Goal: Obtain resource: Download file/media

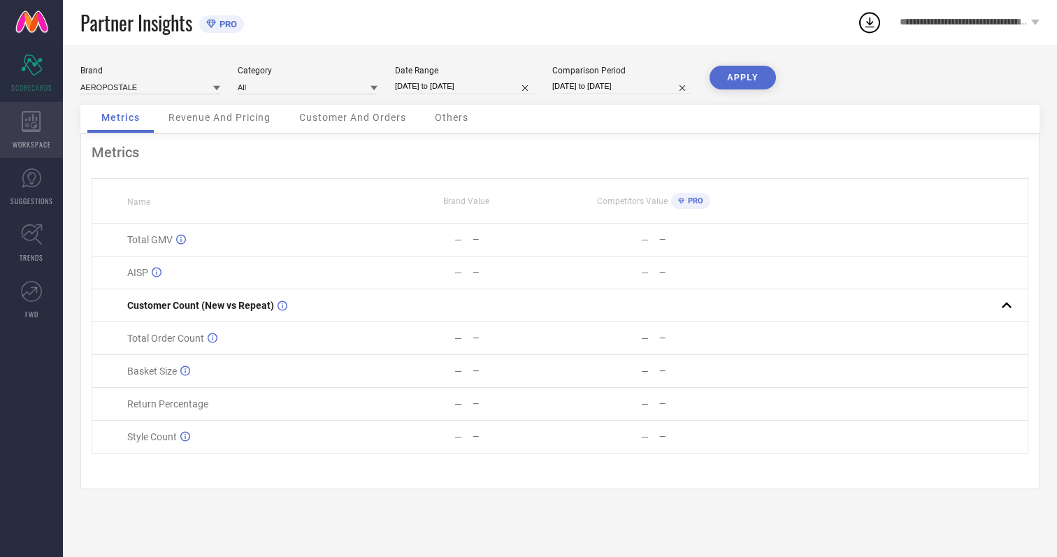
click at [31, 130] on icon at bounding box center [31, 121] width 19 height 21
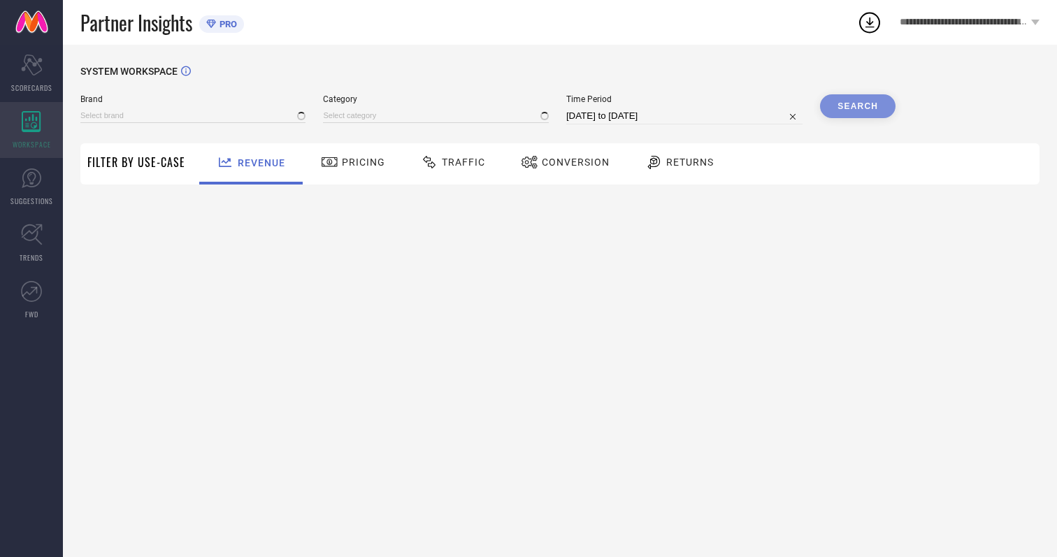
type input "AEROPOSTALE"
type input "All"
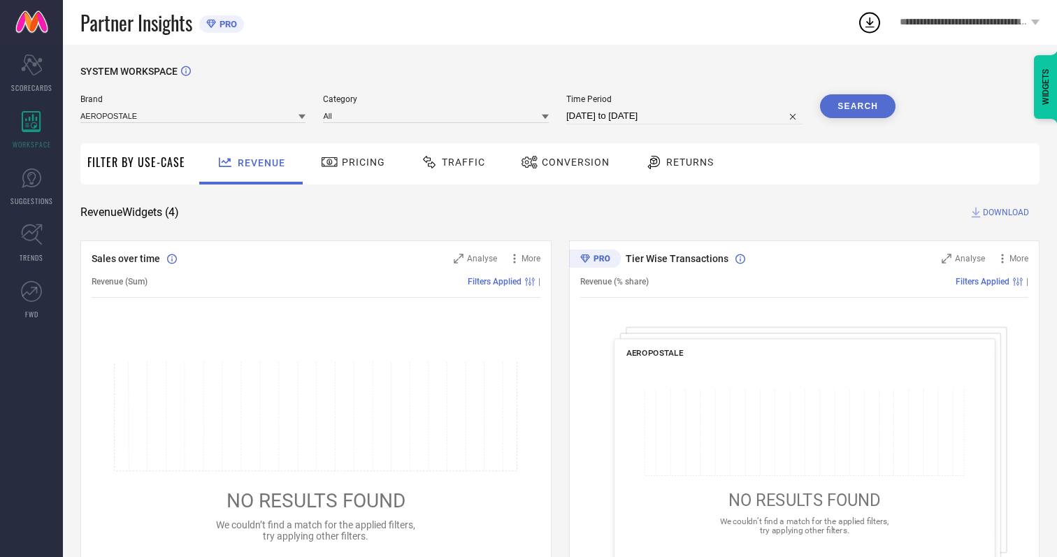
click at [571, 162] on span "Conversion" at bounding box center [576, 162] width 68 height 11
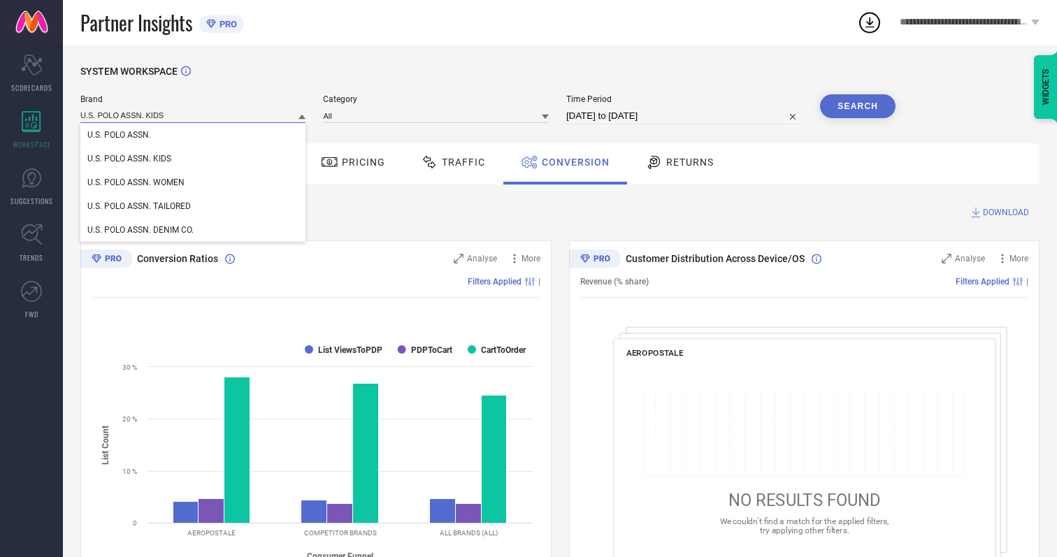
type input "U.S. POLO ASSN. KIDS"
click at [129, 159] on span "U.S. POLO ASSN. KIDS" at bounding box center [129, 159] width 84 height 10
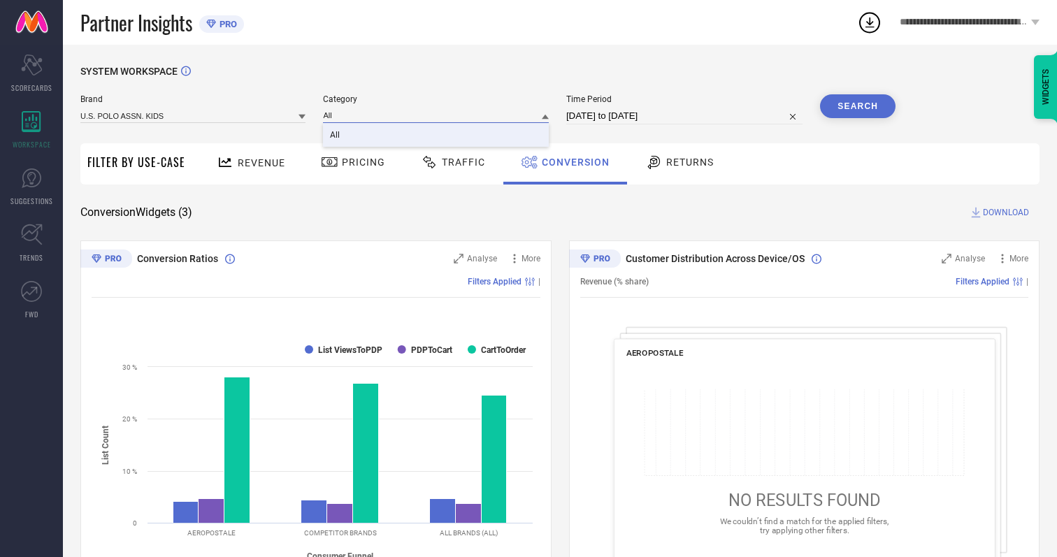
type input "All"
click at [336, 136] on span "All" at bounding box center [335, 135] width 10 height 10
click at [686, 116] on input "[DATE] to [DATE]" at bounding box center [684, 116] width 236 height 17
select select "6"
select select "2025"
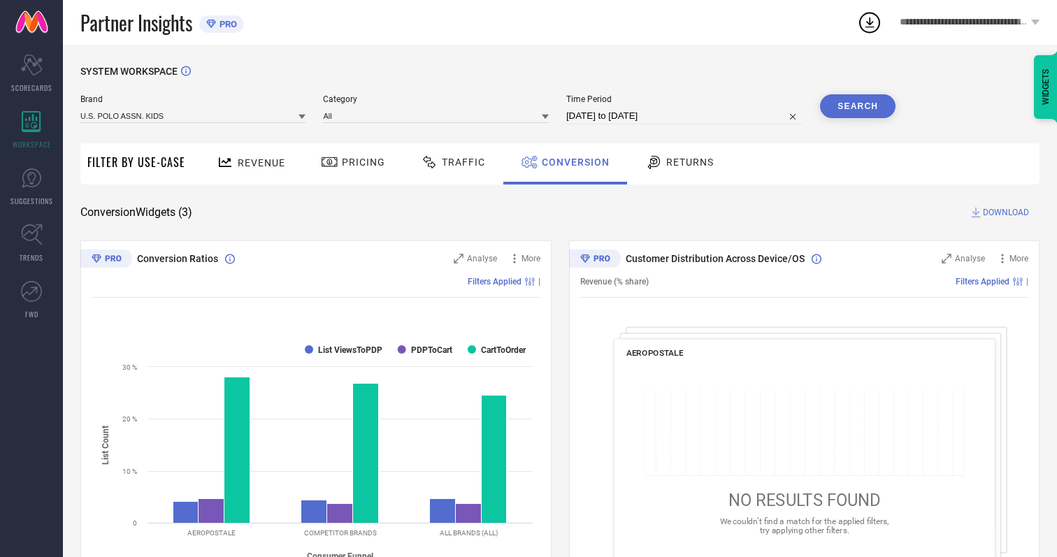
select select "7"
select select "2025"
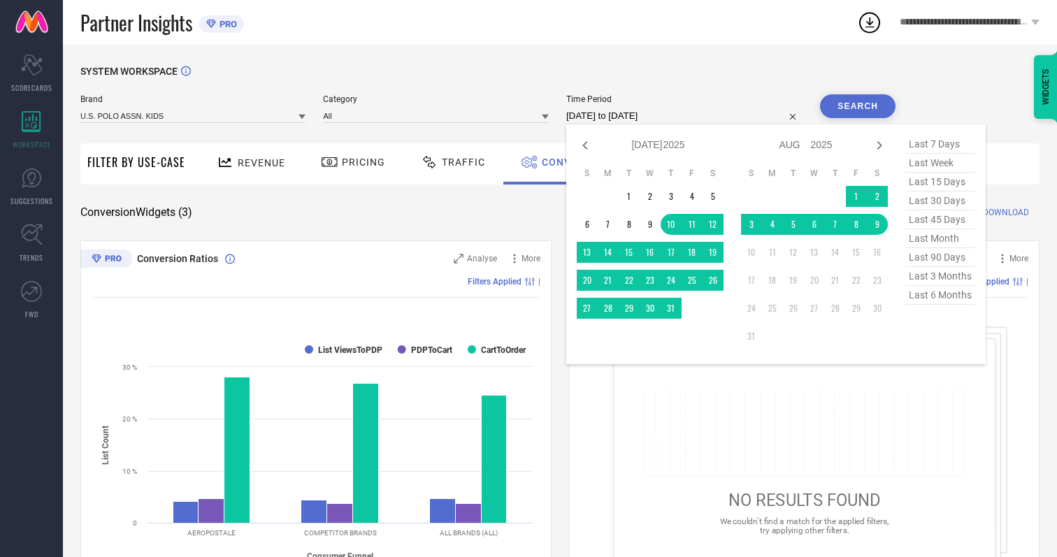
click at [880, 225] on td "9" at bounding box center [877, 224] width 21 height 21
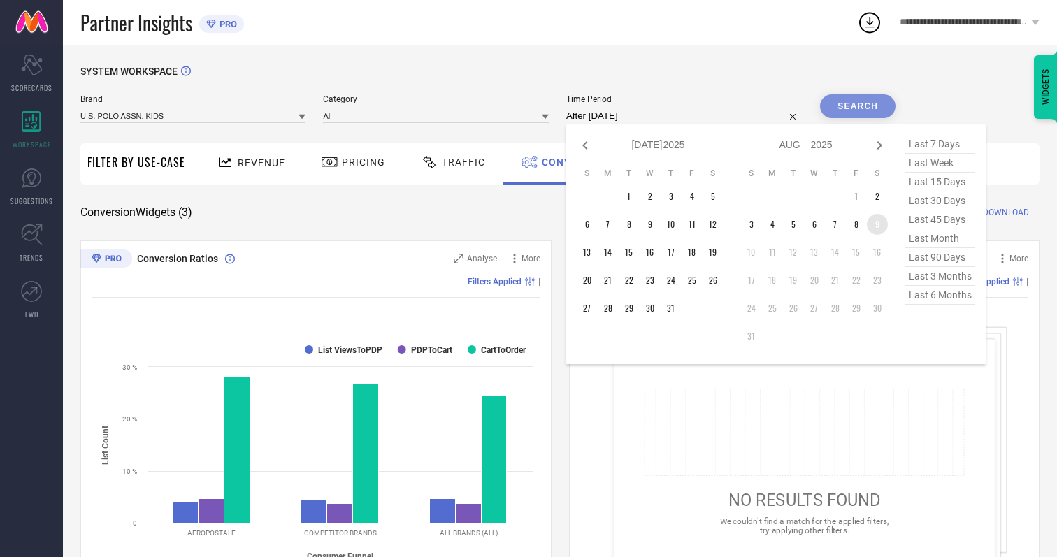
type input "[DATE] to [DATE]"
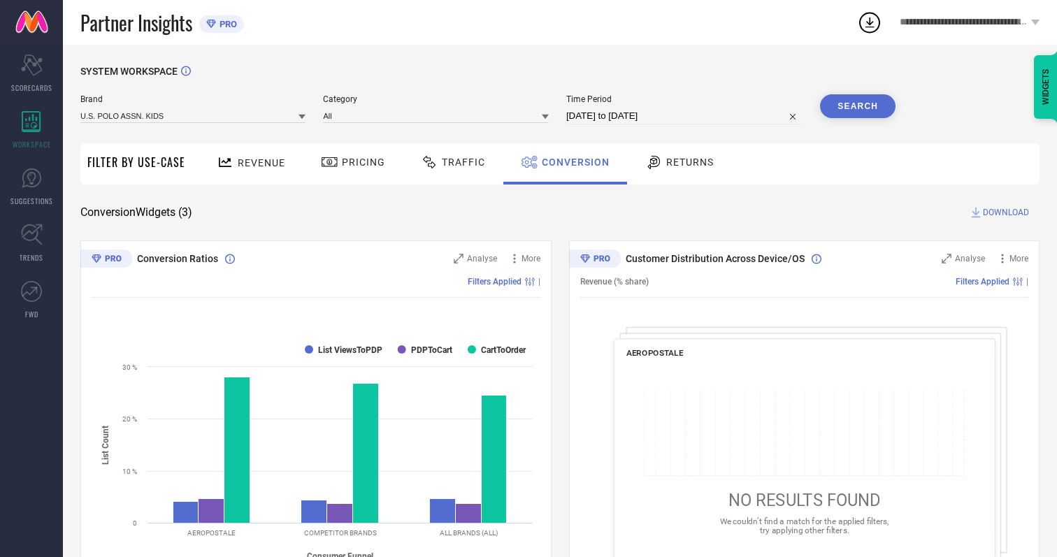
click at [858, 106] on button "Search" at bounding box center [858, 106] width 76 height 24
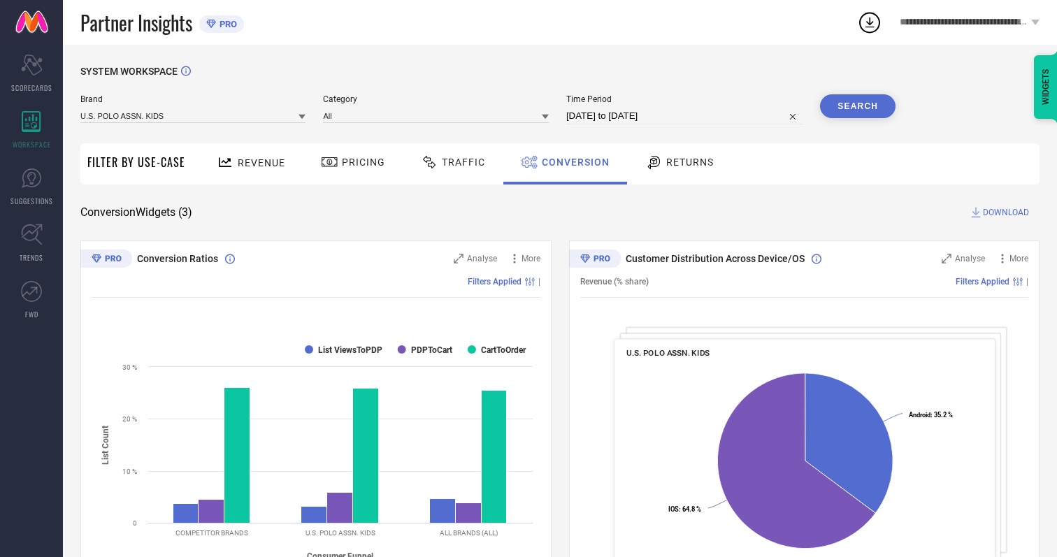
click at [1006, 213] on span "DOWNLOAD" at bounding box center [1006, 213] width 46 height 14
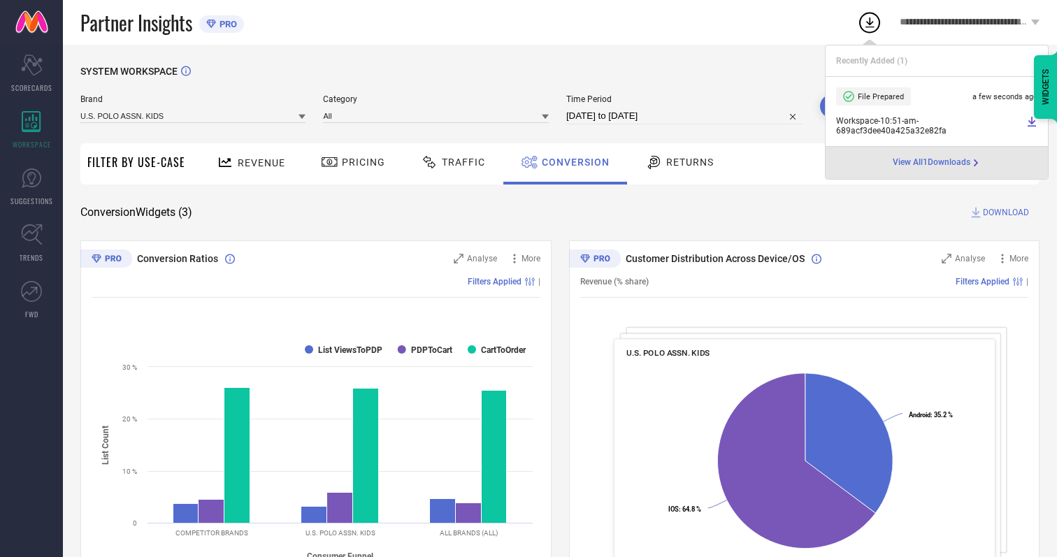
click at [572, 162] on span "Conversion" at bounding box center [576, 162] width 68 height 11
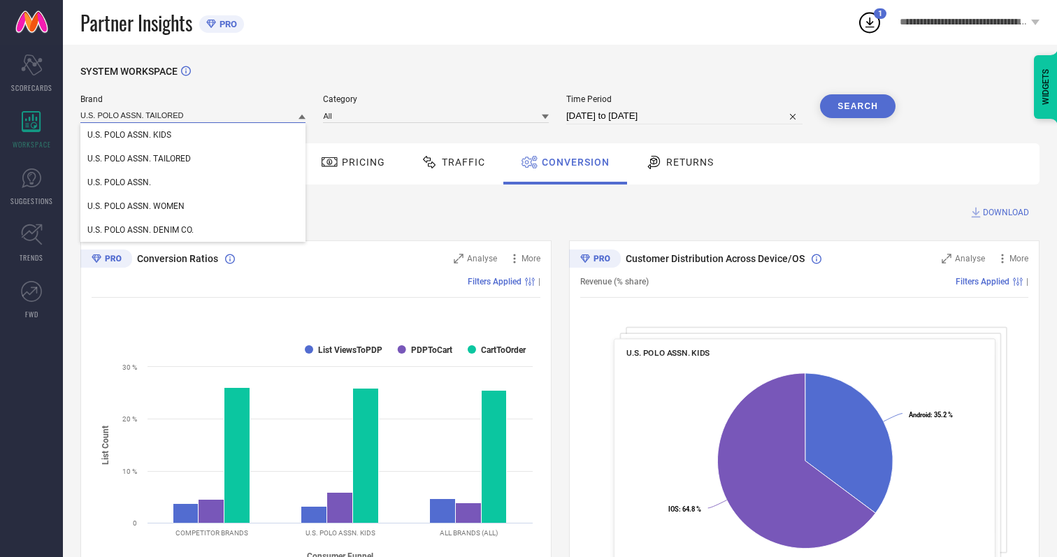
type input "U.S. POLO ASSN. TAILORED"
click at [139, 159] on span "U.S. POLO ASSN. TAILORED" at bounding box center [139, 159] width 104 height 10
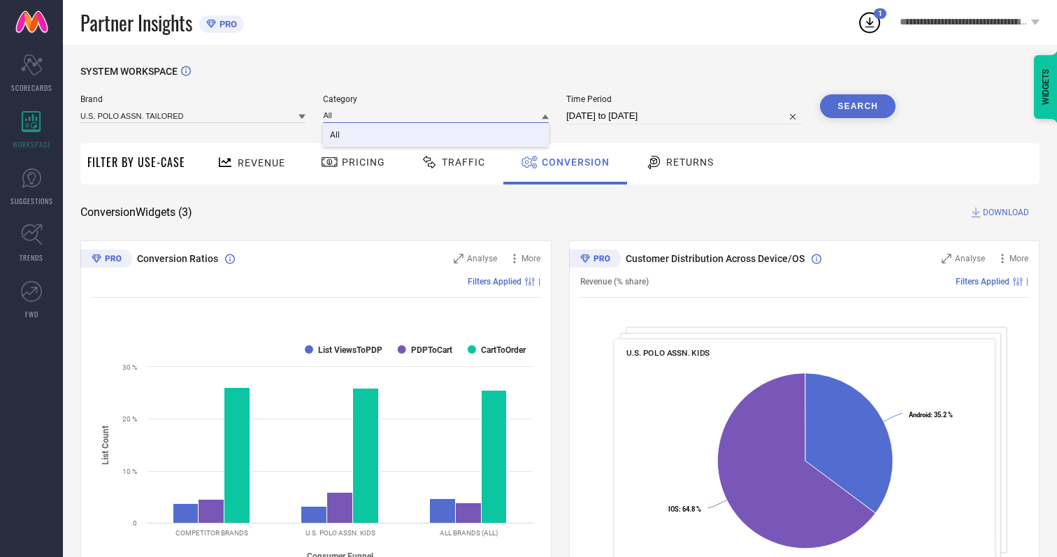
type input "All"
click at [336, 136] on span "All" at bounding box center [335, 135] width 10 height 10
click at [858, 106] on button "Search" at bounding box center [858, 106] width 76 height 24
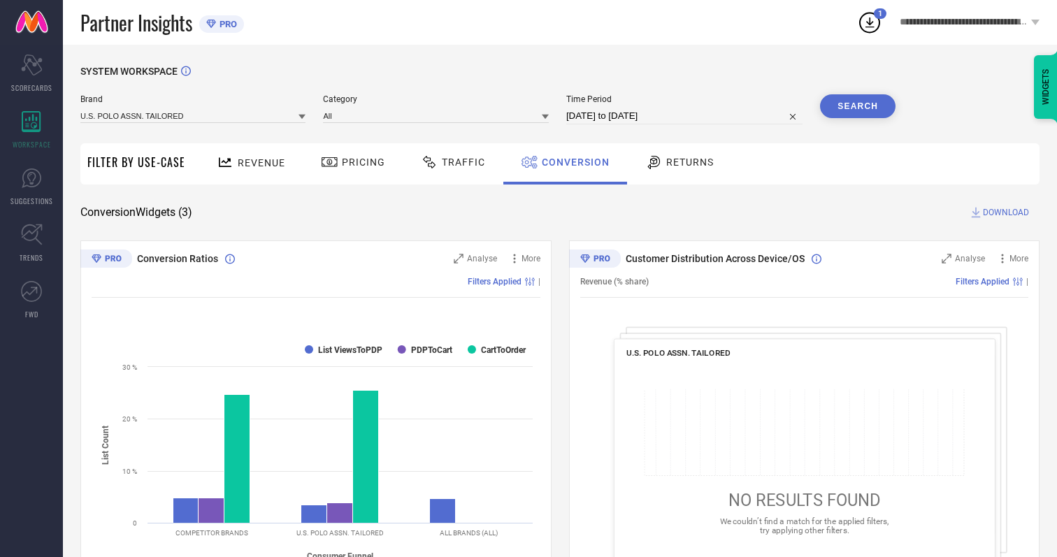
click at [1006, 213] on span "DOWNLOAD" at bounding box center [1006, 213] width 46 height 14
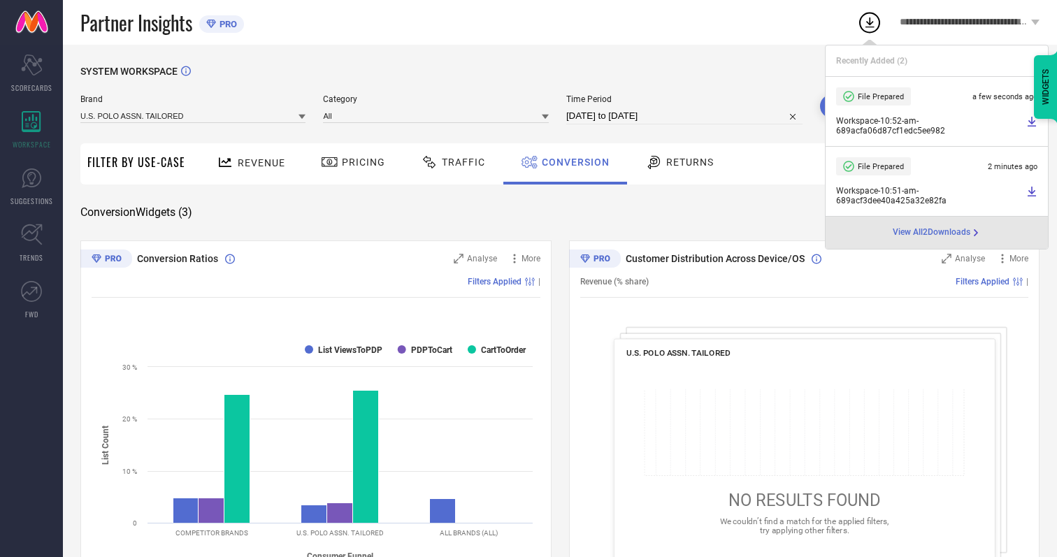
click at [572, 162] on span "Conversion" at bounding box center [576, 162] width 68 height 11
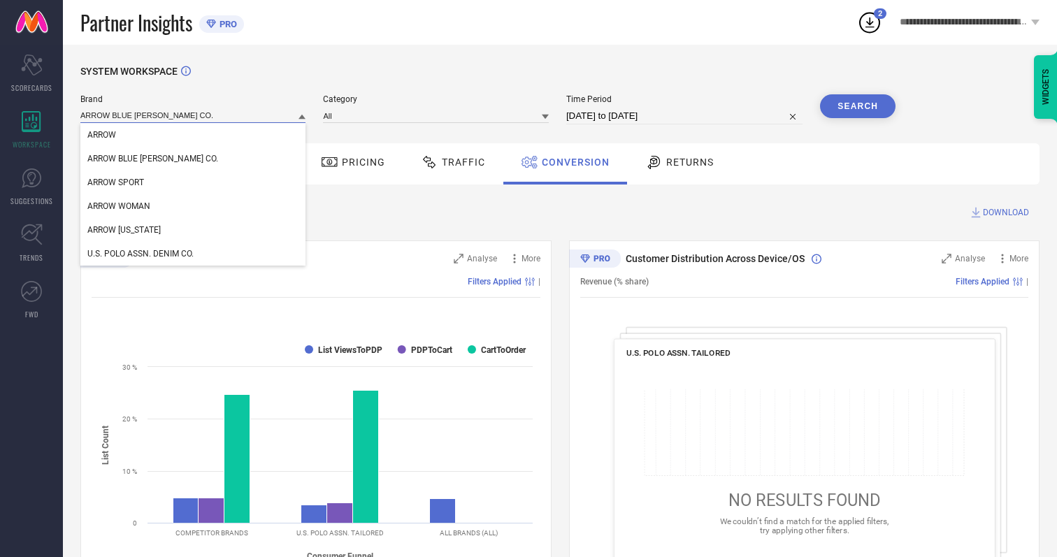
type input "ARROW BLUE [PERSON_NAME] CO."
click at [131, 159] on span "ARROW BLUE [PERSON_NAME] CO." at bounding box center [152, 159] width 131 height 10
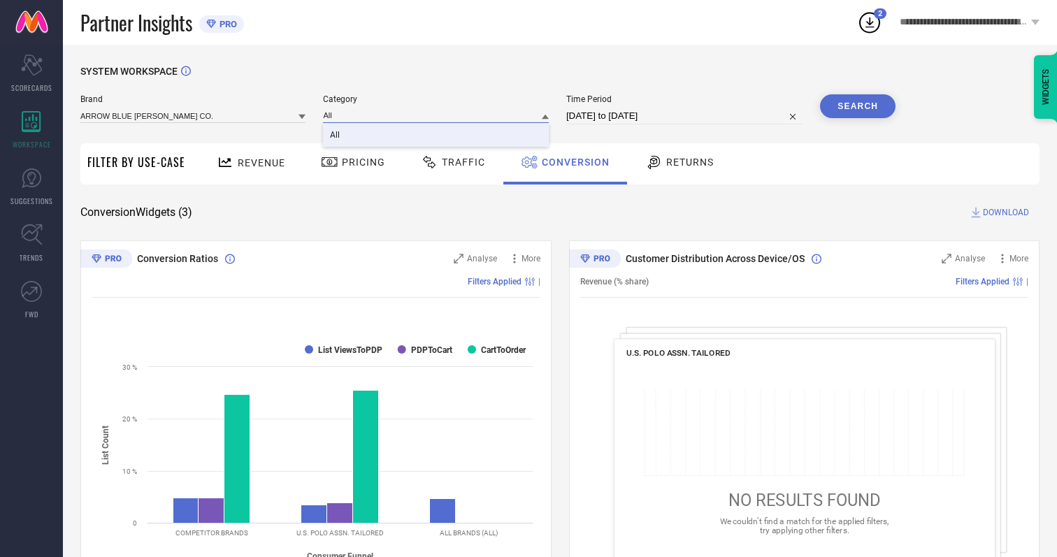
type input "All"
click at [336, 136] on span "All" at bounding box center [335, 135] width 10 height 10
click at [858, 106] on button "Search" at bounding box center [858, 106] width 76 height 24
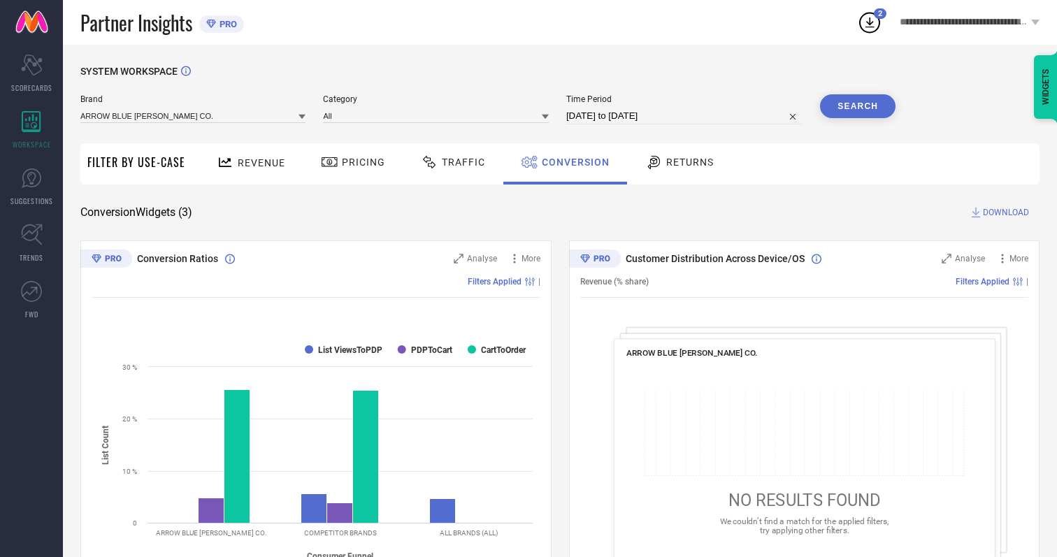
click at [1006, 213] on span "DOWNLOAD" at bounding box center [1006, 213] width 46 height 14
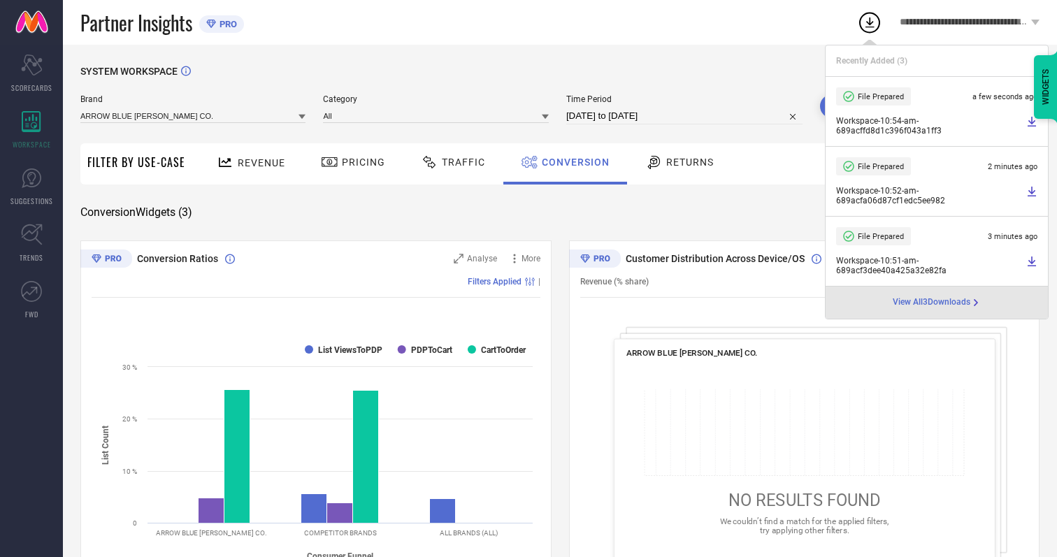
click at [572, 162] on span "Conversion" at bounding box center [576, 162] width 68 height 11
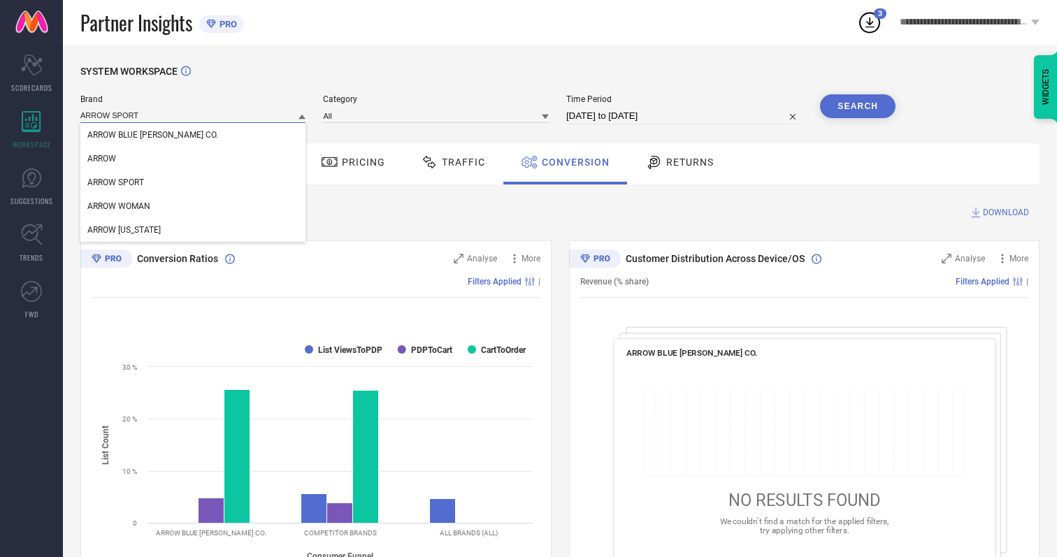
type input "ARROW SPORT"
click at [115, 183] on span "ARROW SPORT" at bounding box center [115, 183] width 57 height 10
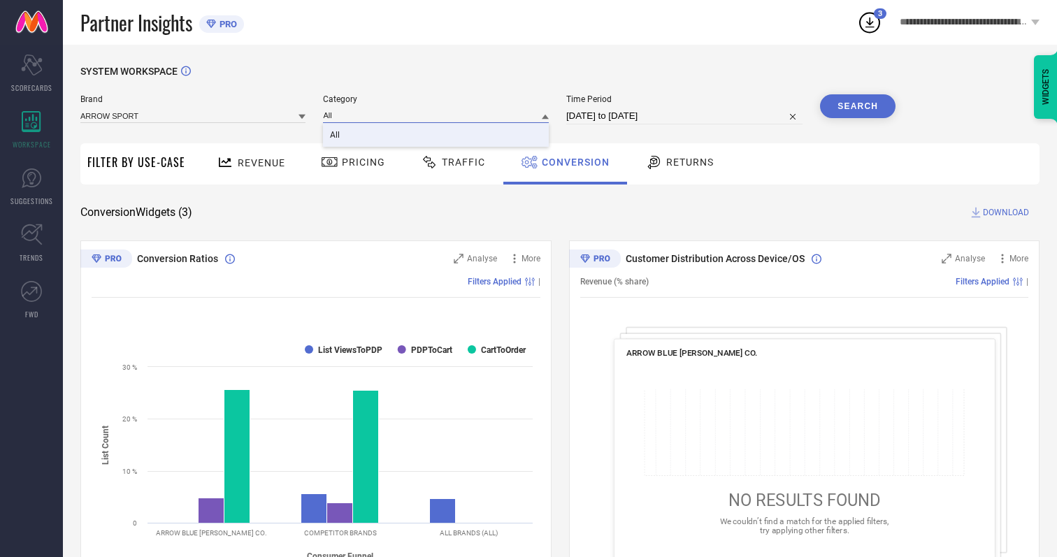
type input "All"
click at [336, 136] on span "All" at bounding box center [335, 135] width 10 height 10
click at [858, 106] on button "Search" at bounding box center [858, 106] width 76 height 24
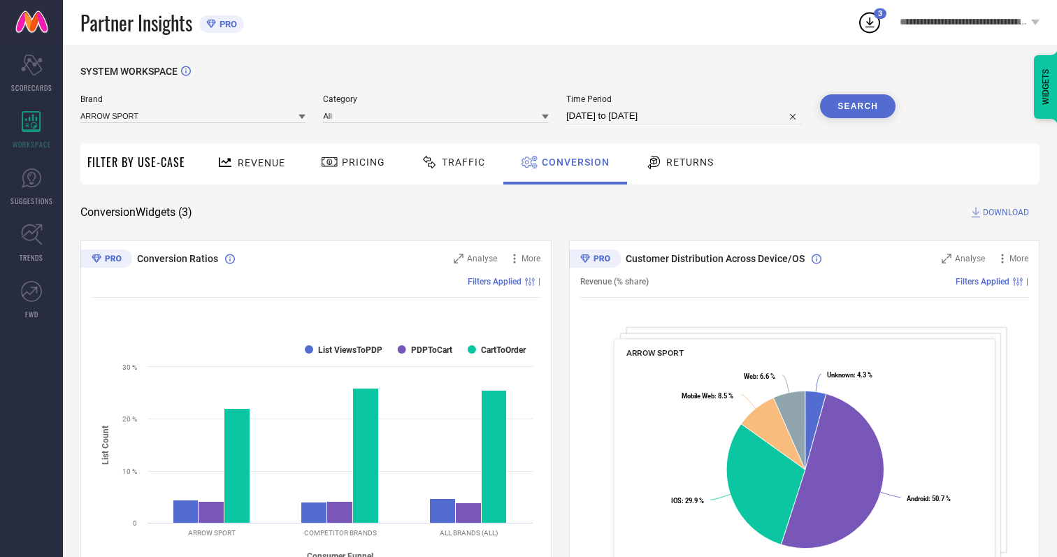
click at [1006, 213] on span "DOWNLOAD" at bounding box center [1006, 213] width 46 height 14
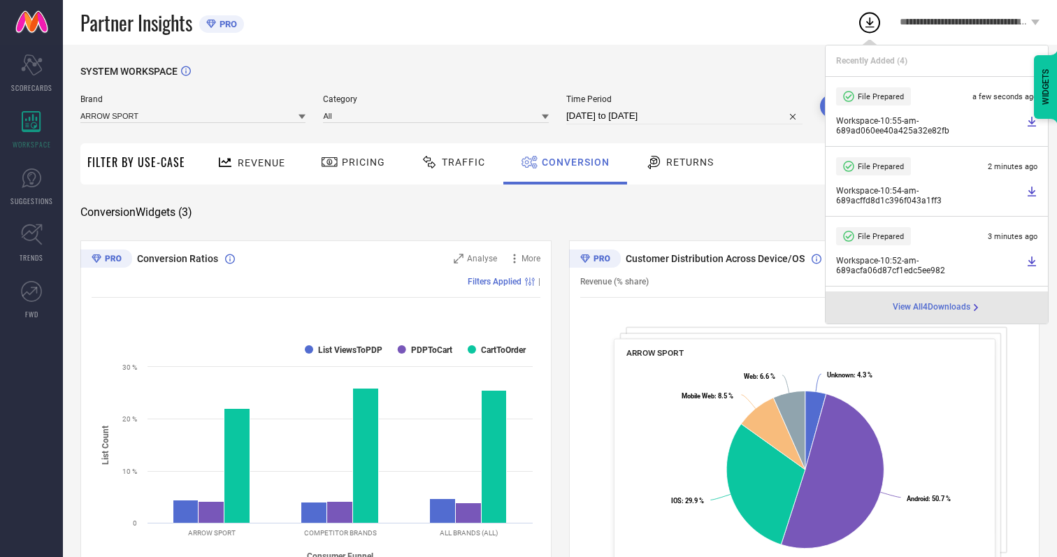
click at [572, 162] on span "Conversion" at bounding box center [576, 162] width 68 height 11
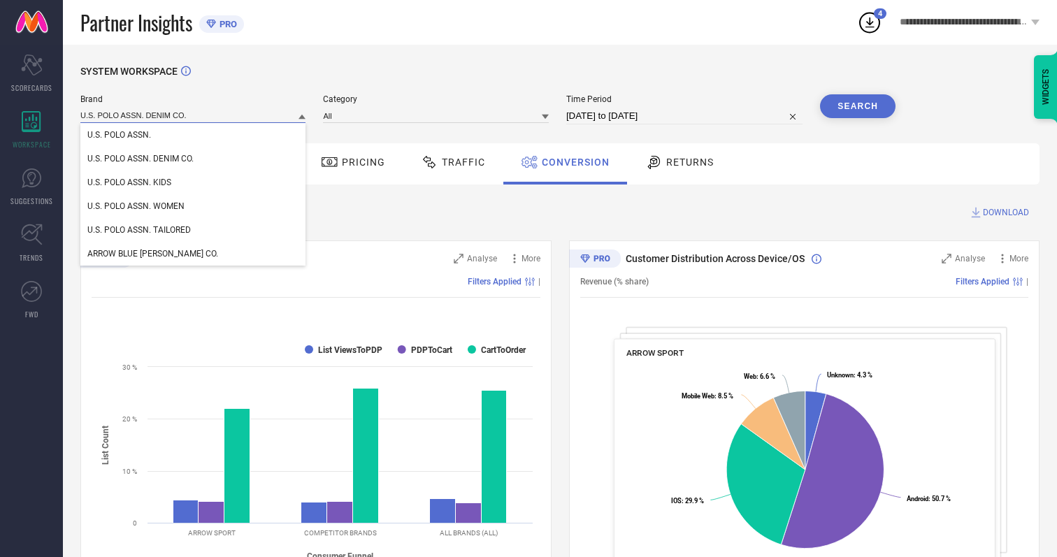
type input "U.S. POLO ASSN. DENIM CO."
click at [141, 159] on span "U.S. POLO ASSN. DENIM CO." at bounding box center [140, 159] width 106 height 10
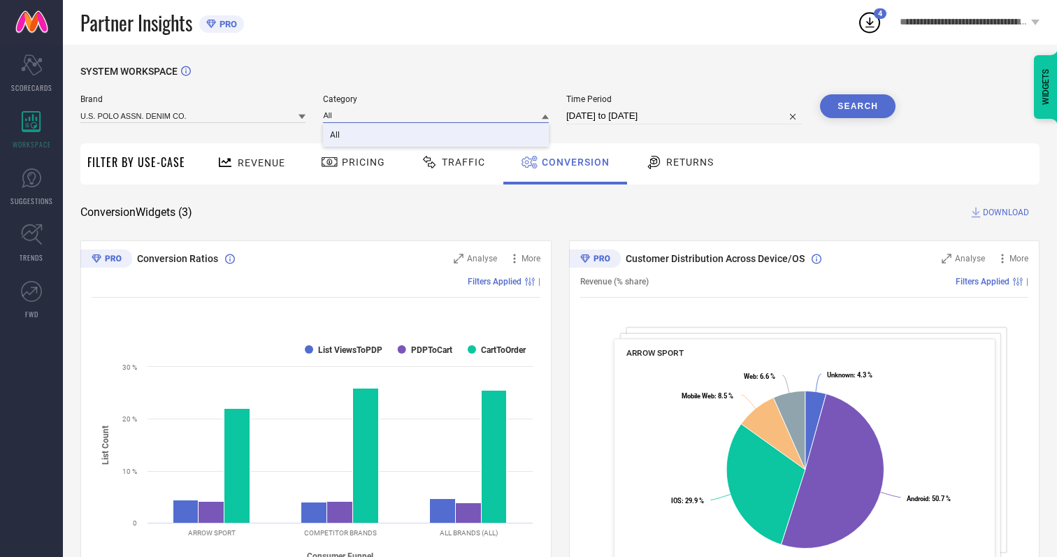
type input "All"
click at [336, 136] on span "All" at bounding box center [335, 135] width 10 height 10
click at [858, 106] on button "Search" at bounding box center [858, 106] width 76 height 24
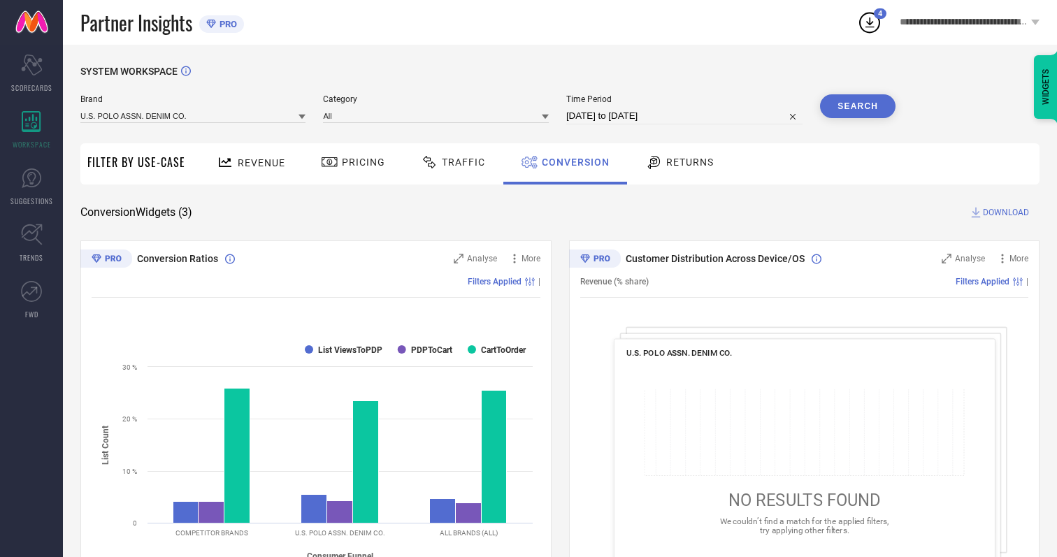
click at [1006, 213] on span "DOWNLOAD" at bounding box center [1006, 213] width 46 height 14
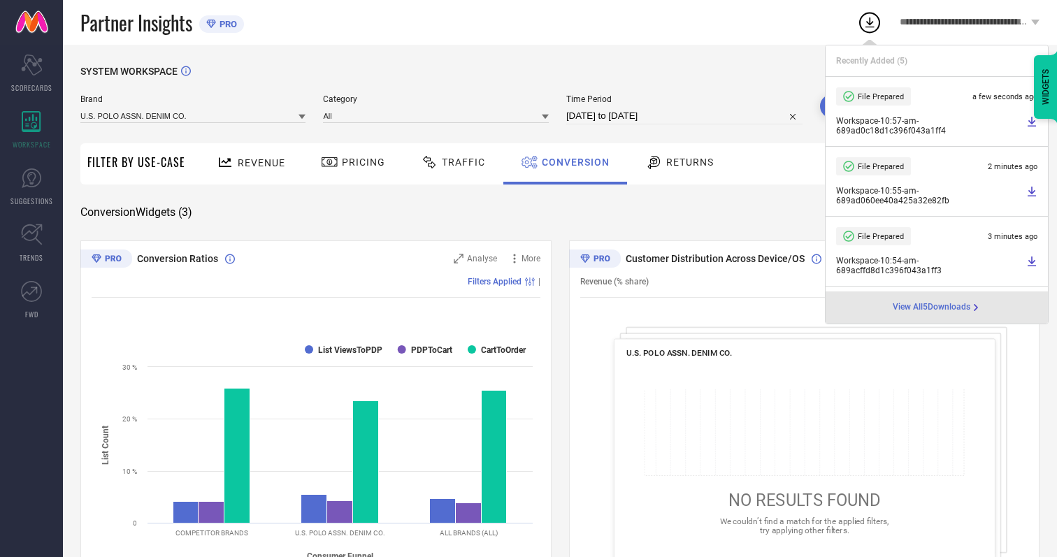
click at [572, 162] on span "Conversion" at bounding box center [576, 162] width 68 height 11
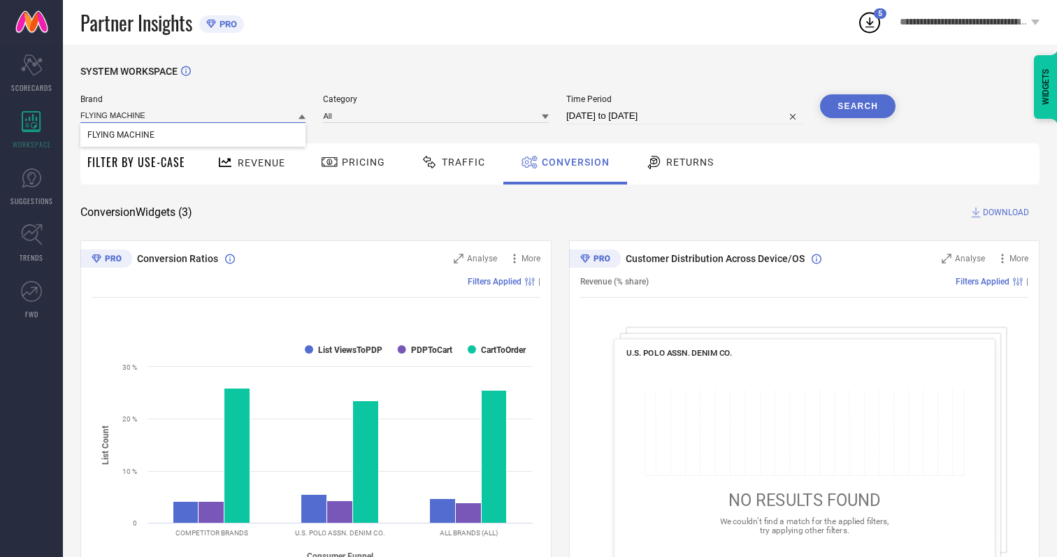
type input "FLYING MACHINE"
click at [120, 136] on span "FLYING MACHINE" at bounding box center [120, 135] width 67 height 10
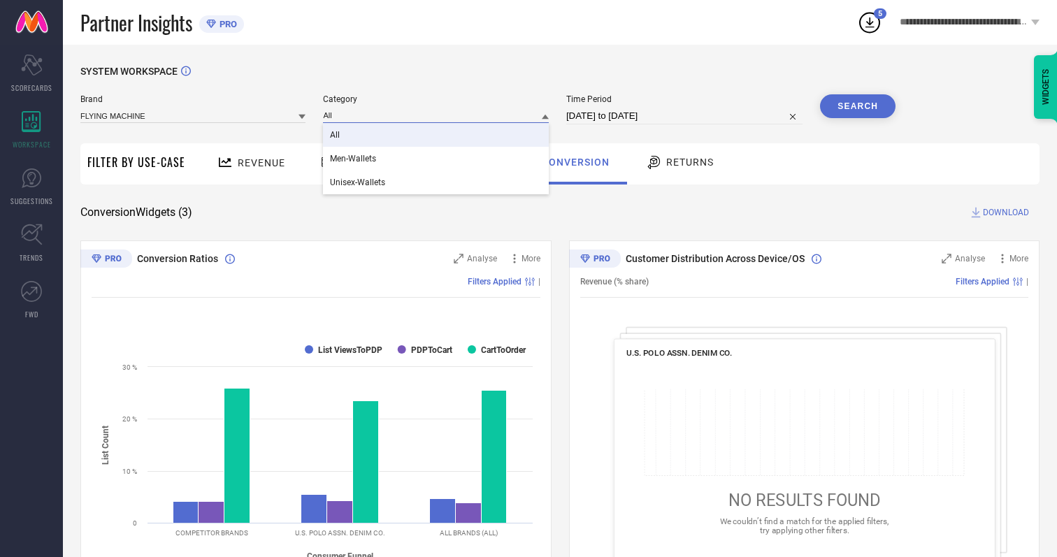
type input "All"
click at [336, 136] on span "All" at bounding box center [335, 135] width 10 height 10
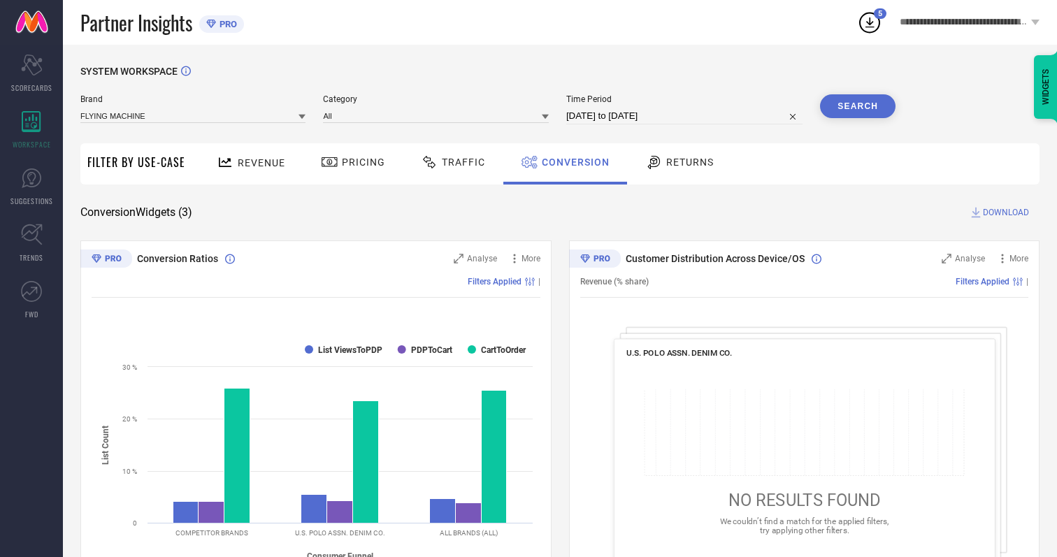
click at [858, 106] on button "Search" at bounding box center [858, 106] width 76 height 24
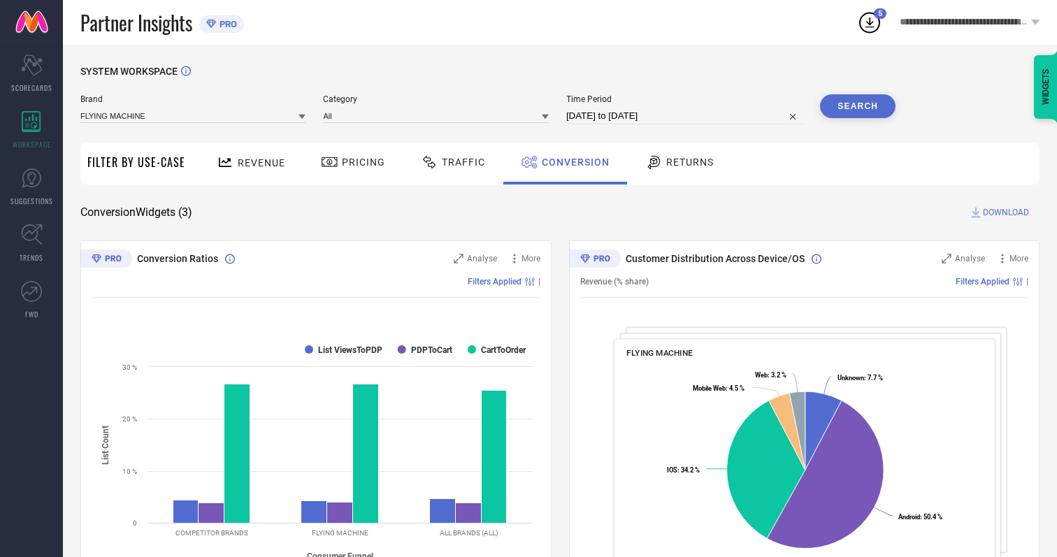
click at [1006, 213] on span "DOWNLOAD" at bounding box center [1006, 213] width 46 height 14
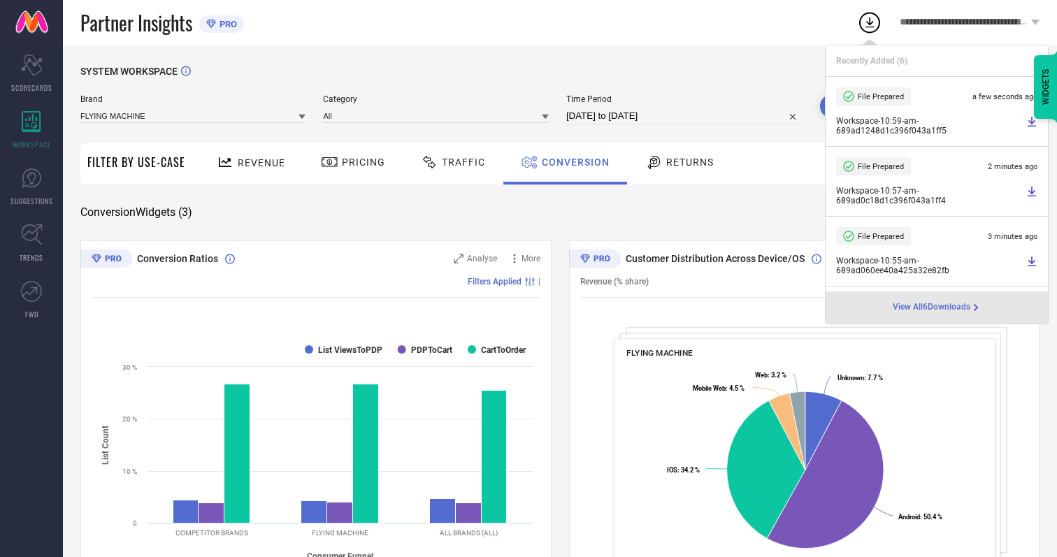
click at [572, 162] on span "Conversion" at bounding box center [576, 162] width 68 height 11
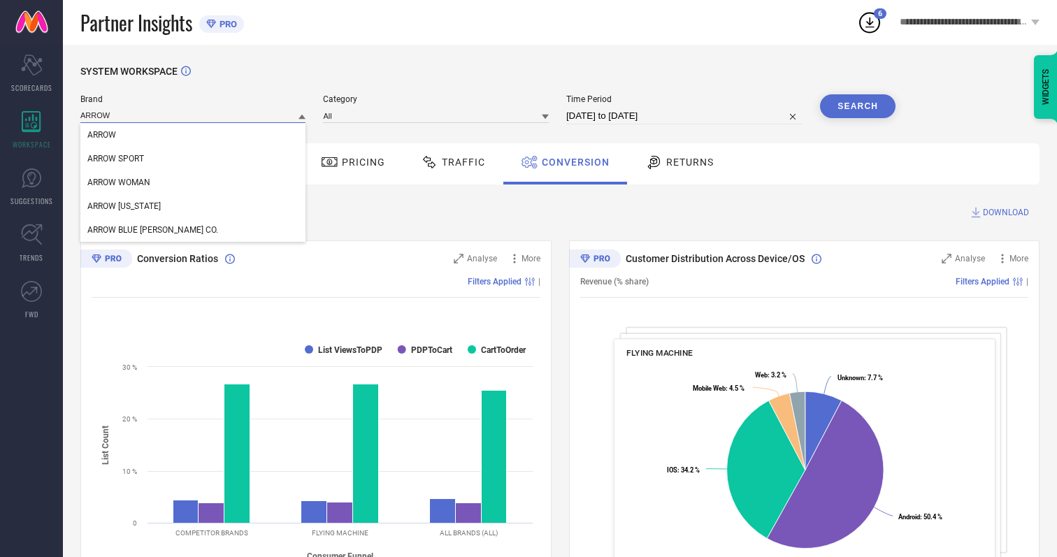
type input "ARROW"
click at [101, 136] on span "ARROW" at bounding box center [101, 135] width 29 height 10
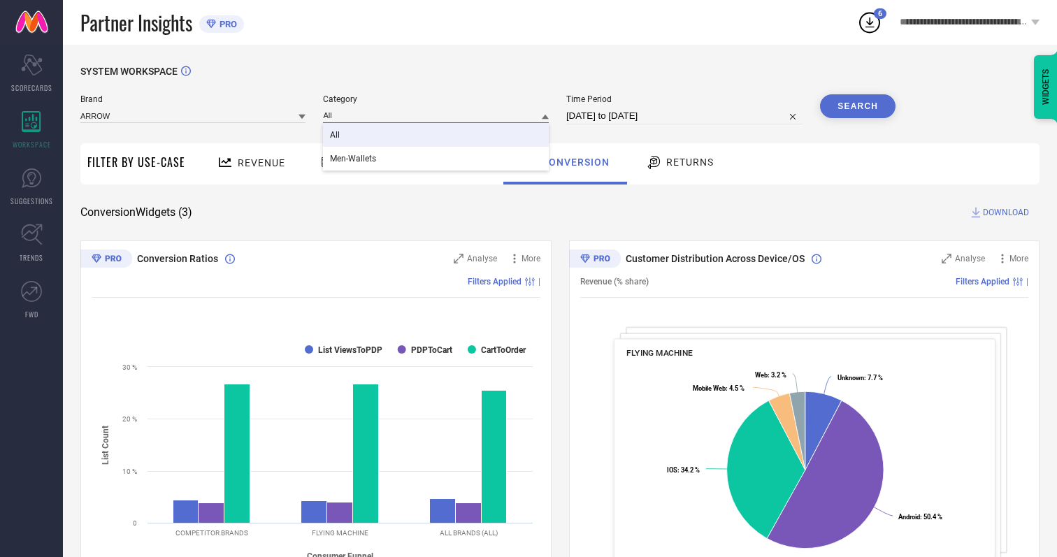
type input "All"
click at [336, 136] on span "All" at bounding box center [335, 135] width 10 height 10
click at [858, 106] on button "Search" at bounding box center [858, 106] width 76 height 24
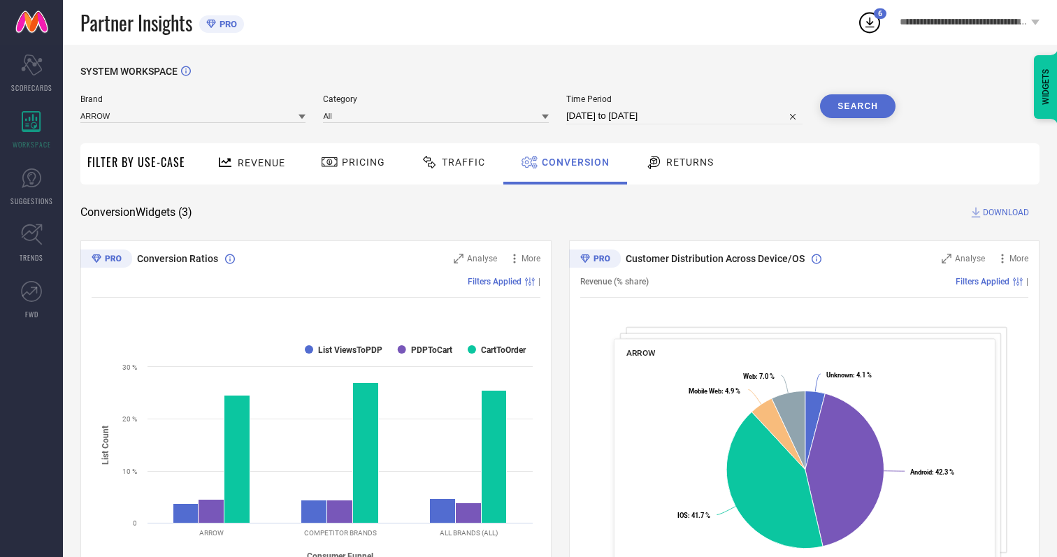
click at [1006, 213] on span "DOWNLOAD" at bounding box center [1006, 213] width 46 height 14
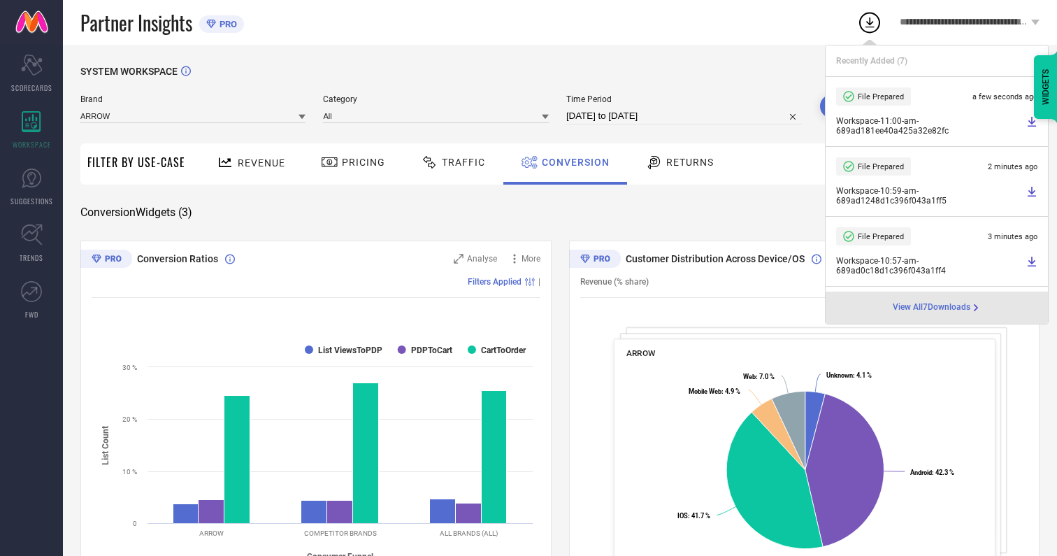
click at [572, 162] on span "Conversion" at bounding box center [576, 162] width 68 height 11
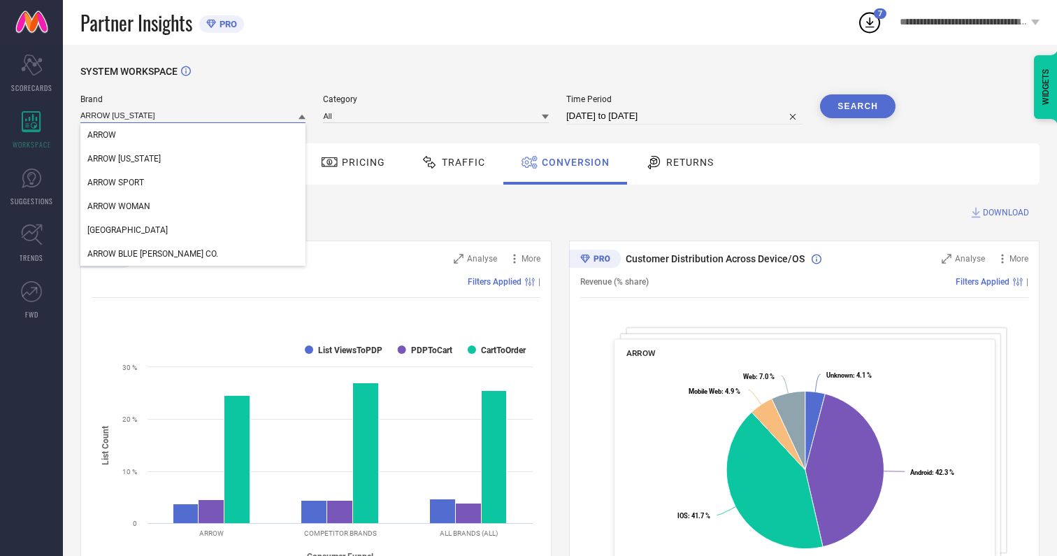
type input "ARROW [US_STATE]"
click at [123, 159] on span "ARROW [US_STATE]" at bounding box center [123, 159] width 73 height 10
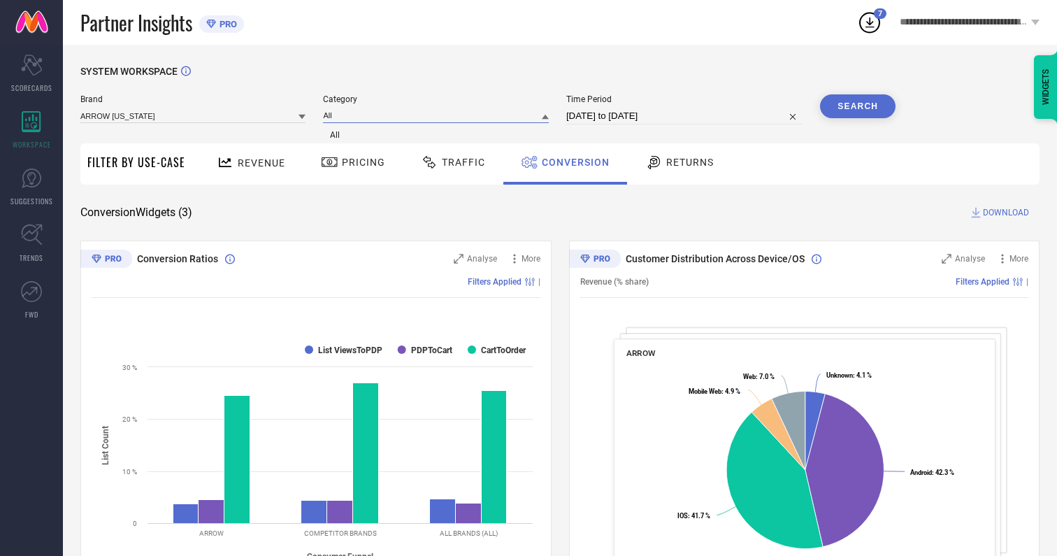
type input "All"
click at [336, 136] on span "All" at bounding box center [335, 135] width 10 height 10
click at [858, 106] on div "Search" at bounding box center [858, 106] width 76 height 24
click at [1006, 213] on span "DOWNLOAD" at bounding box center [1006, 213] width 46 height 14
click at [572, 162] on span "Conversion" at bounding box center [576, 162] width 68 height 11
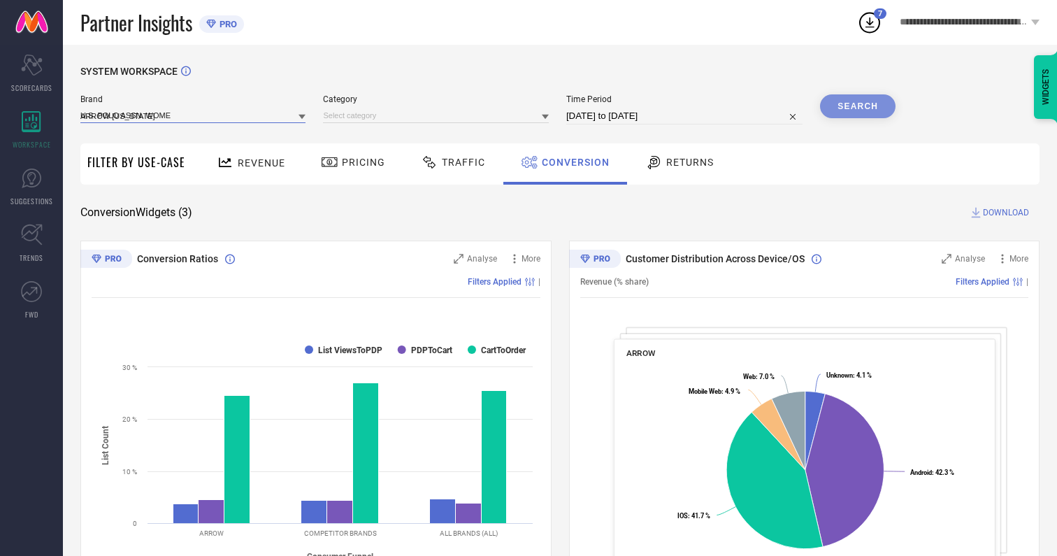
type input "U.S. POLO ASSN. WOMEN"
